Goal: Task Accomplishment & Management: Manage account settings

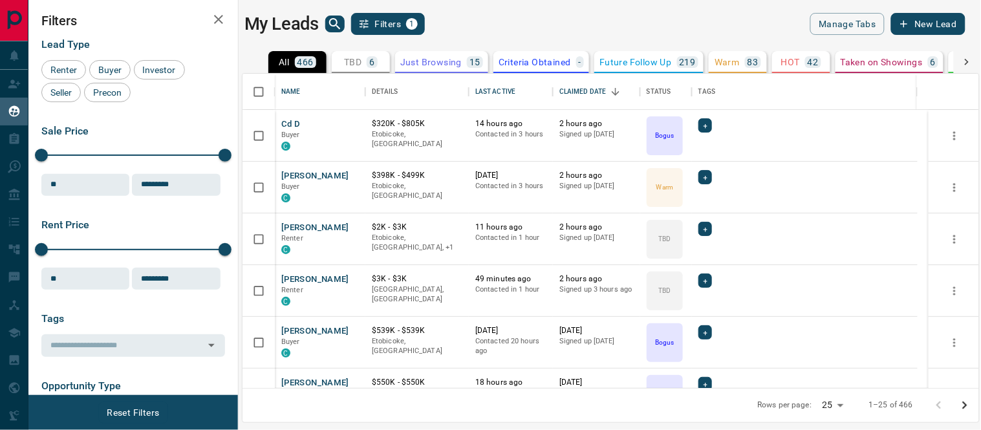
scroll to position [303, 725]
click at [289, 172] on button "[PERSON_NAME]" at bounding box center [315, 176] width 68 height 12
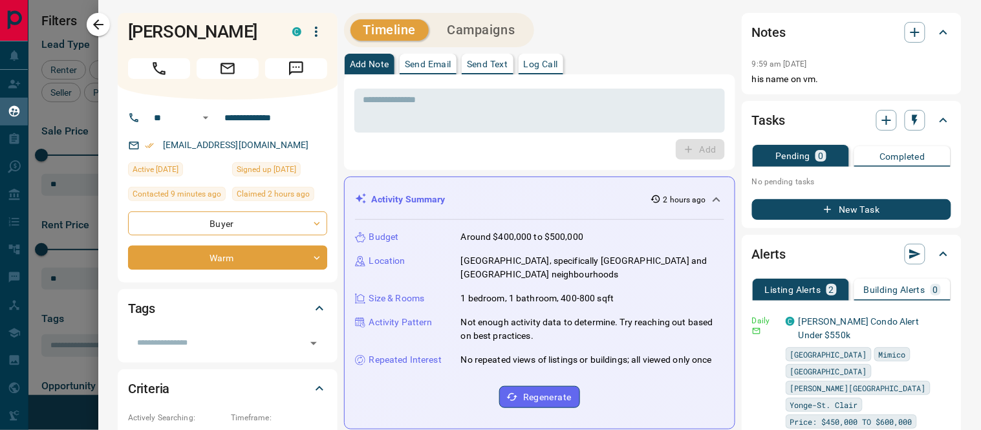
scroll to position [144, 0]
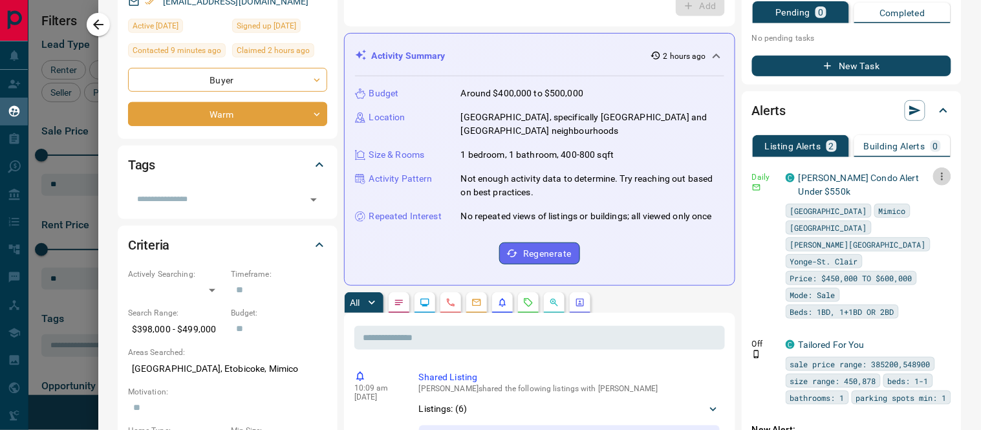
click at [941, 175] on icon "button" at bounding box center [942, 177] width 2 height 8
click at [913, 217] on link "Edit" at bounding box center [907, 220] width 28 height 12
drag, startPoint x: 977, startPoint y: 94, endPoint x: 421, endPoint y: 133, distance: 556.6
click at [962, 0] on html "Lead Transfers Claim Leads My Leads Tasks Opportunities Deals Campaigns Automat…" at bounding box center [490, 215] width 981 height 430
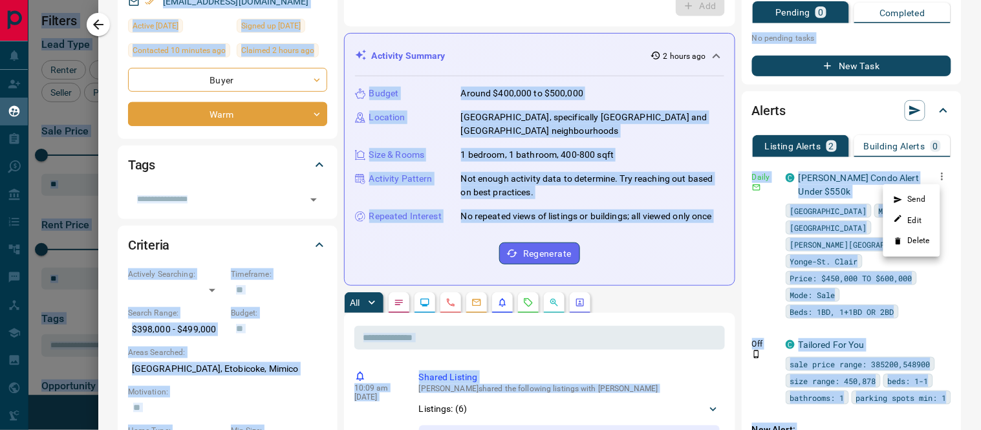
click at [482, 369] on div at bounding box center [490, 215] width 981 height 430
click at [657, 266] on div "Budget Around $400,000 to $500,000 Location [GEOGRAPHIC_DATA], specifically [GE…" at bounding box center [539, 175] width 369 height 198
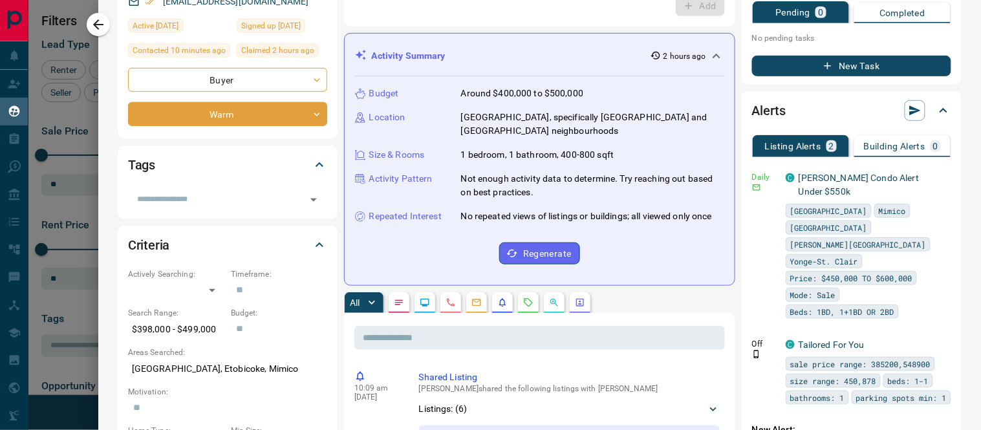
scroll to position [0, 0]
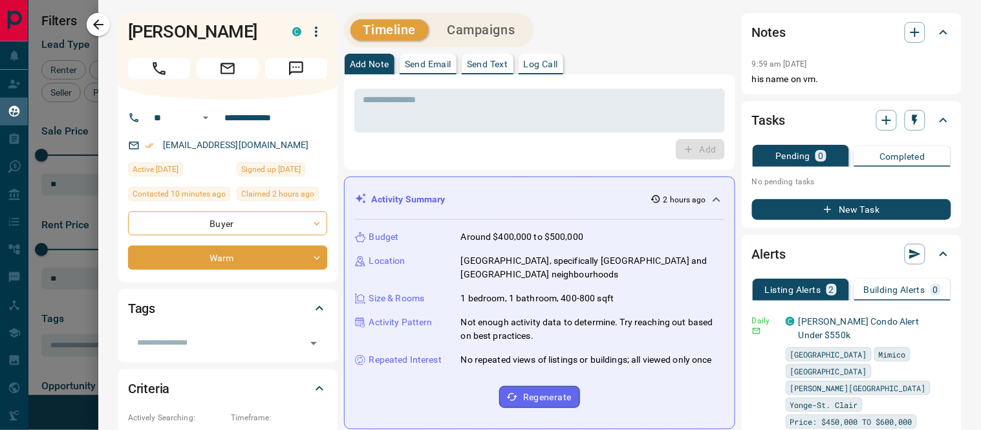
click at [488, 31] on button "Campaigns" at bounding box center [481, 29] width 94 height 21
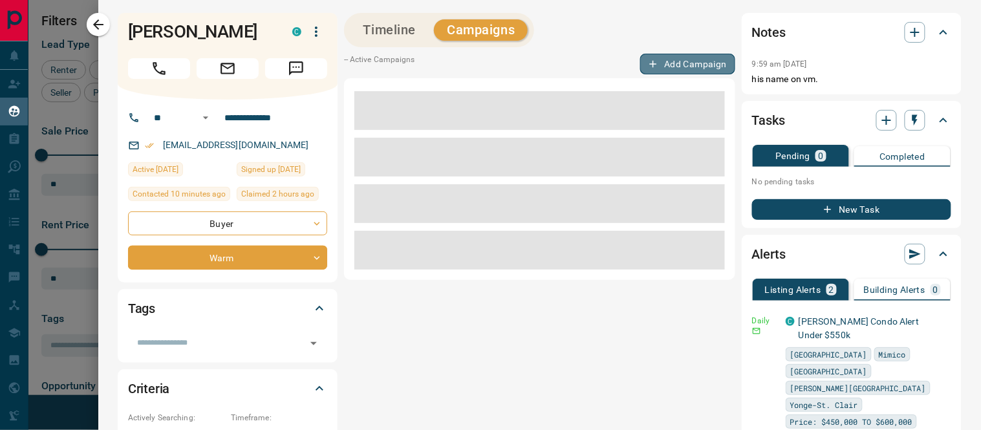
click at [654, 66] on button "Add Campaign" at bounding box center [687, 64] width 95 height 21
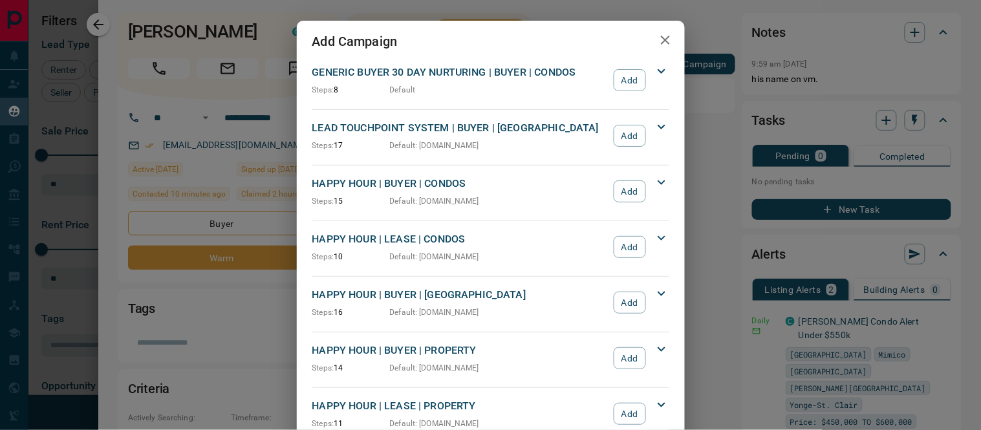
click at [613, 192] on button "Add" at bounding box center [629, 191] width 32 height 22
click at [712, 19] on div "Add Campaign GENERIC BUYER 30 DAY NURTURING | BUYER | CONDOS Steps: 8 Default A…" at bounding box center [490, 215] width 981 height 430
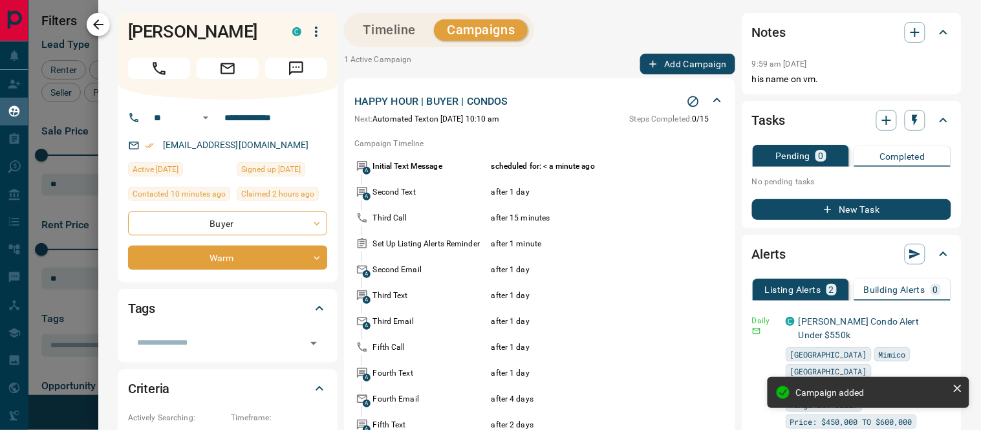
click at [104, 25] on icon "button" at bounding box center [98, 25] width 16 height 16
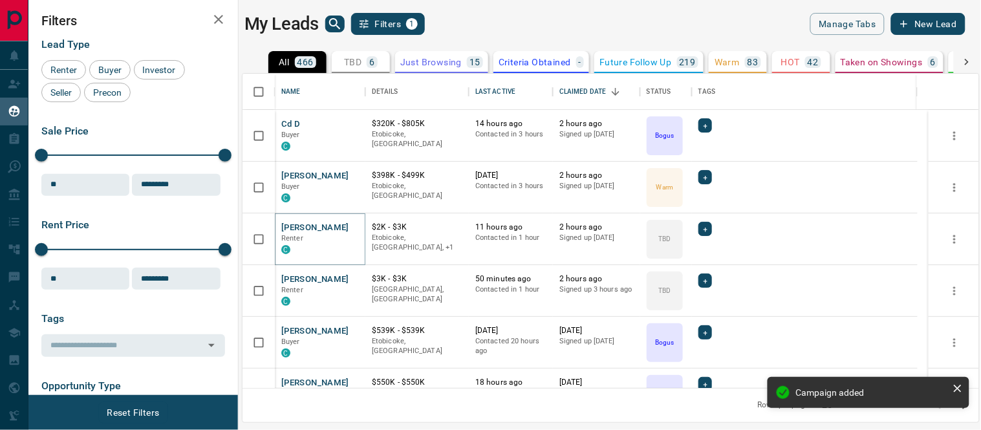
click at [302, 226] on button "[PERSON_NAME]" at bounding box center [315, 228] width 68 height 12
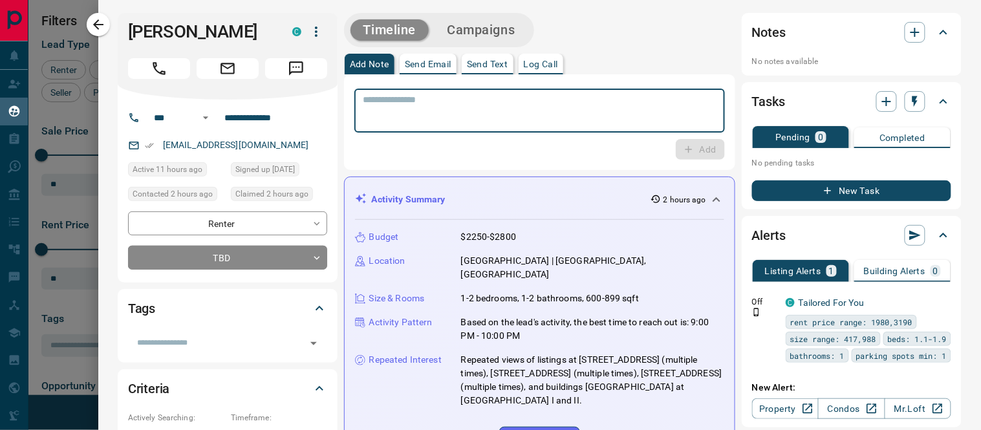
click at [464, 103] on textarea at bounding box center [539, 110] width 352 height 33
type textarea "**********"
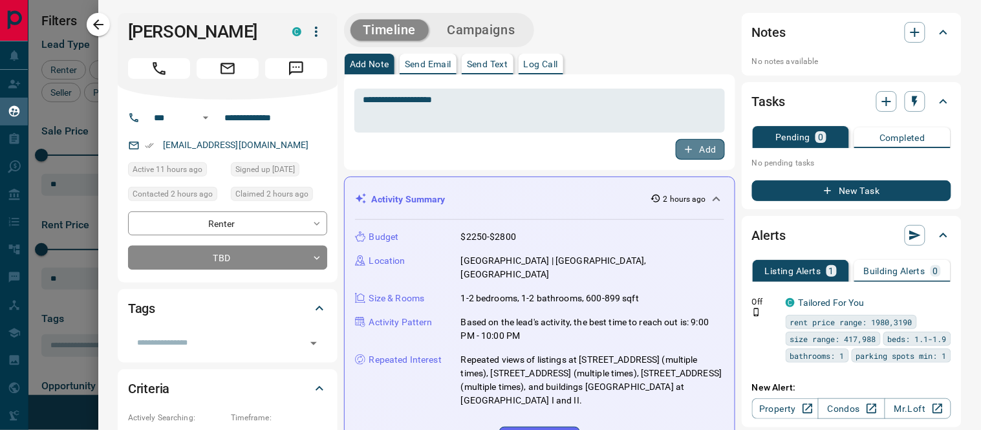
click at [684, 151] on button "Add" at bounding box center [700, 149] width 49 height 21
click at [315, 254] on body "Lead Transfers Claim Leads My Leads Tasks Opportunities Deals Campaigns Automat…" at bounding box center [490, 207] width 981 height 414
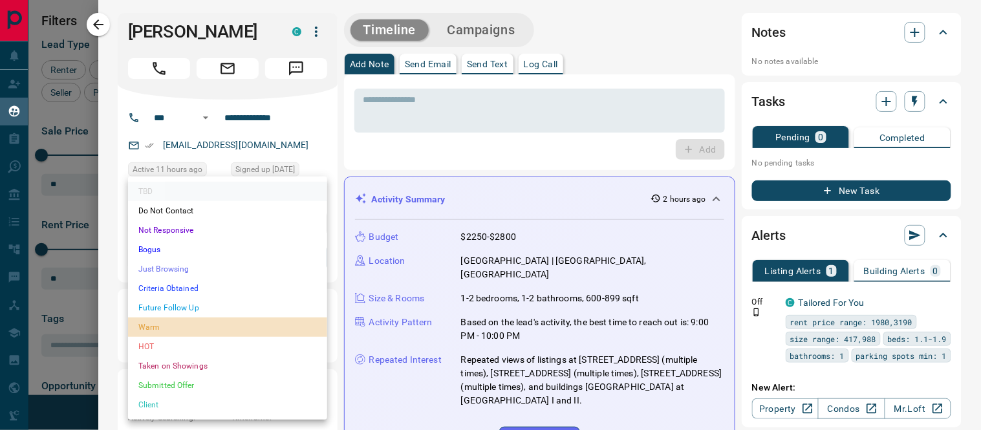
click at [162, 325] on li "Warm" at bounding box center [227, 326] width 199 height 19
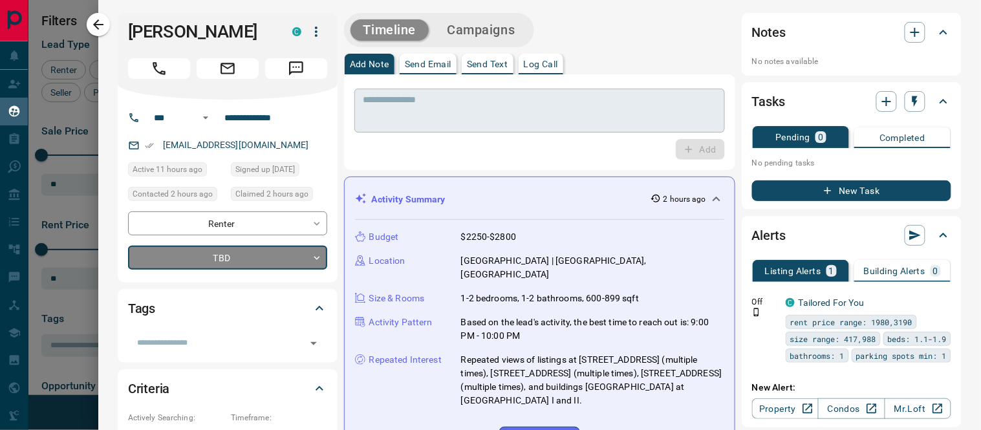
type input "*"
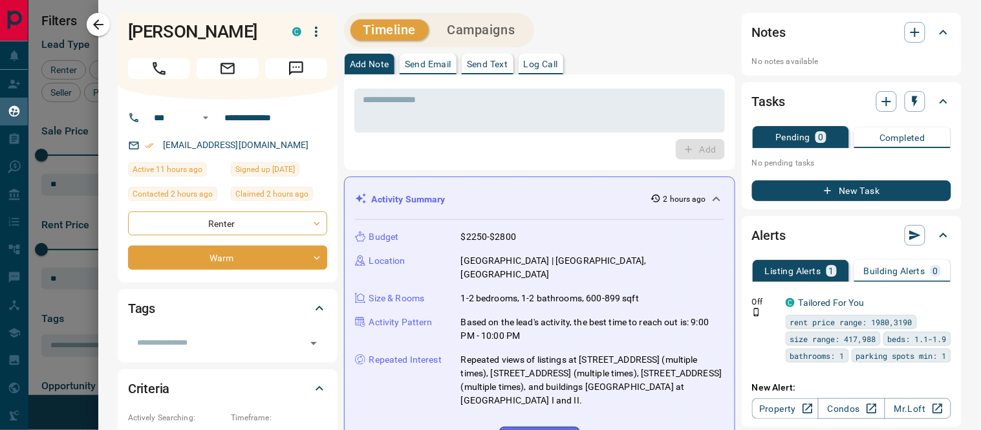
scroll to position [72, 0]
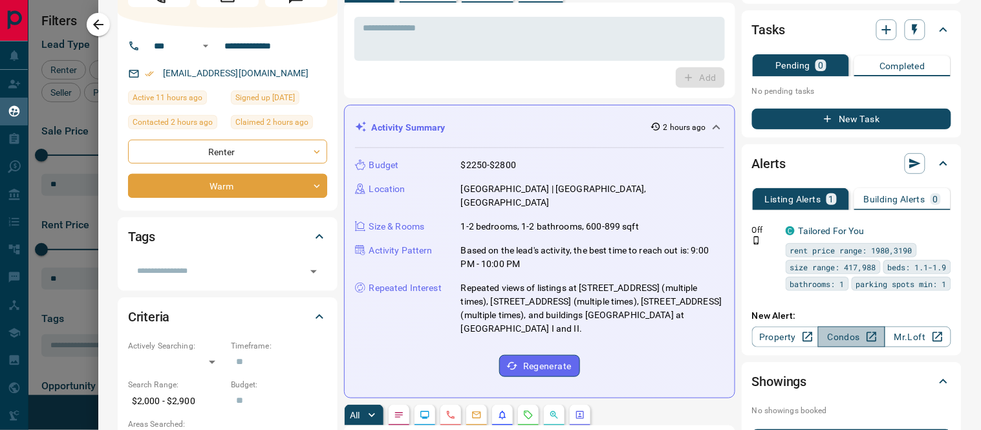
click at [845, 332] on link "Condos" at bounding box center [851, 336] width 67 height 21
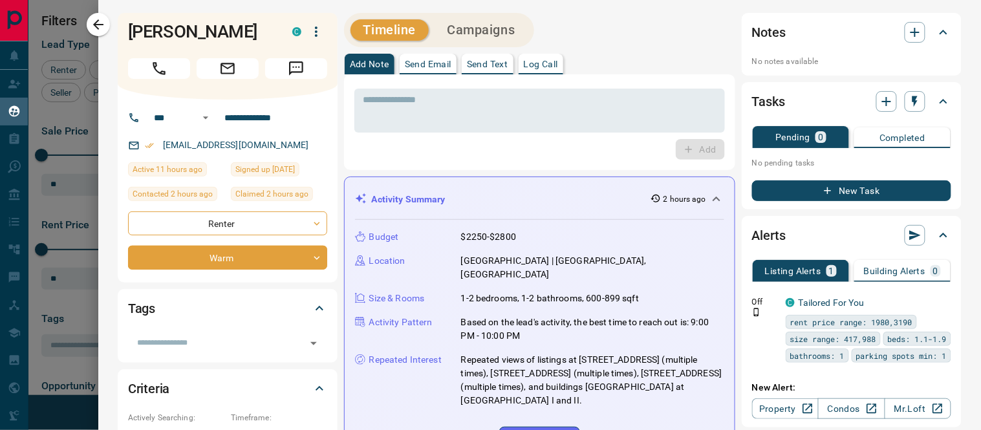
scroll to position [1251, 0]
click at [509, 146] on div "Add" at bounding box center [539, 149] width 370 height 21
